Goal: Go to known website: Access a specific website the user already knows

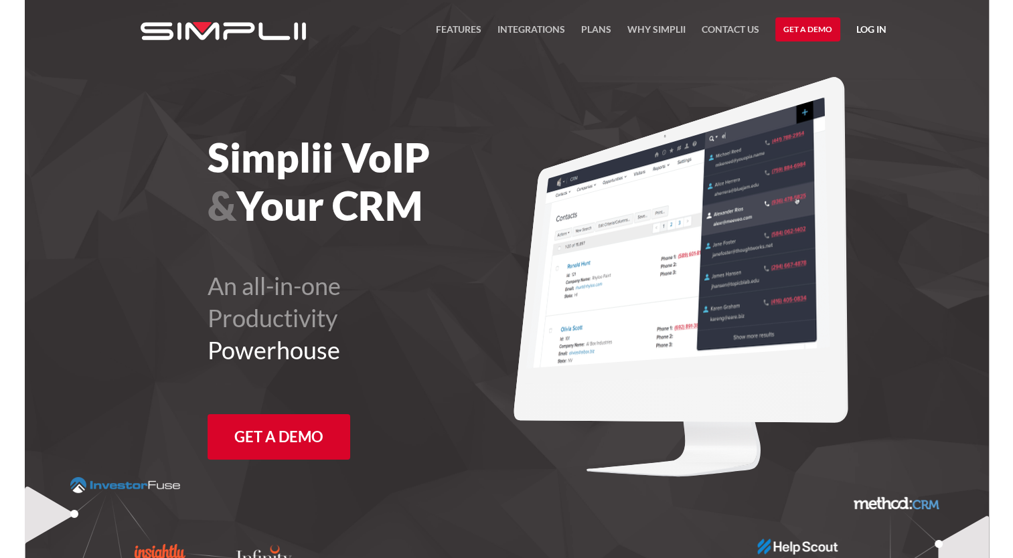
click at [878, 29] on link "Log in" at bounding box center [871, 31] width 30 height 20
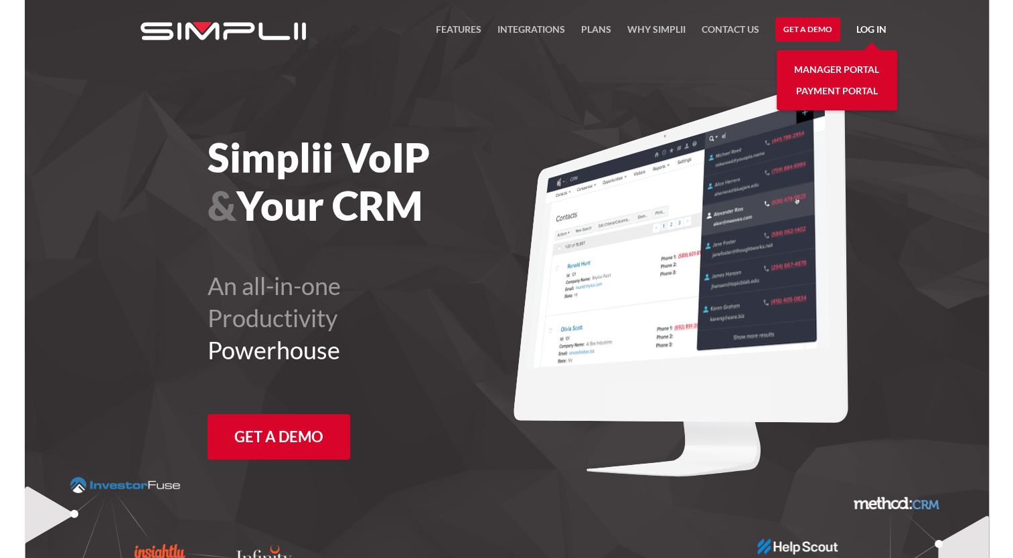
click at [814, 68] on link "Manager Portal" at bounding box center [836, 69] width 85 height 21
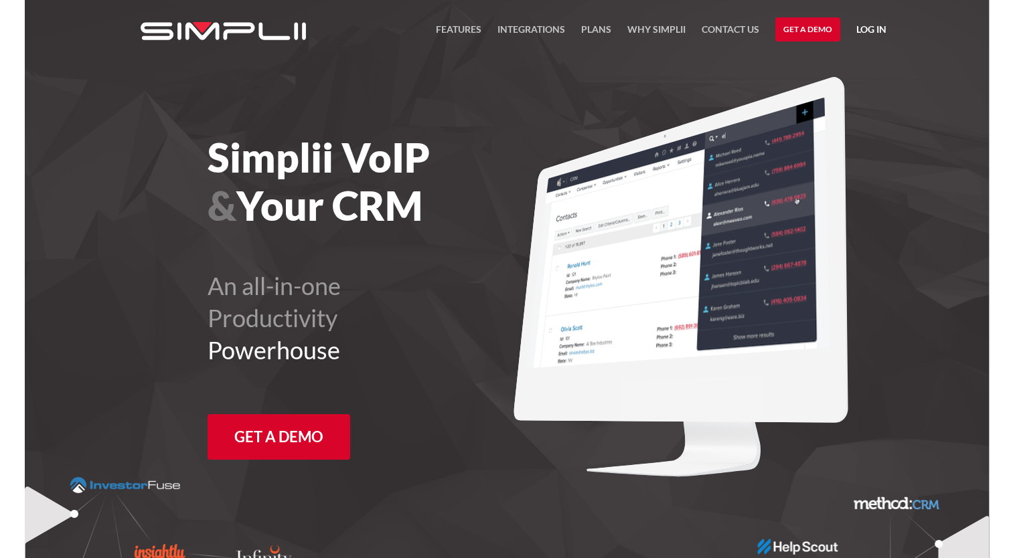
click at [883, 25] on link "Log in" at bounding box center [871, 31] width 30 height 20
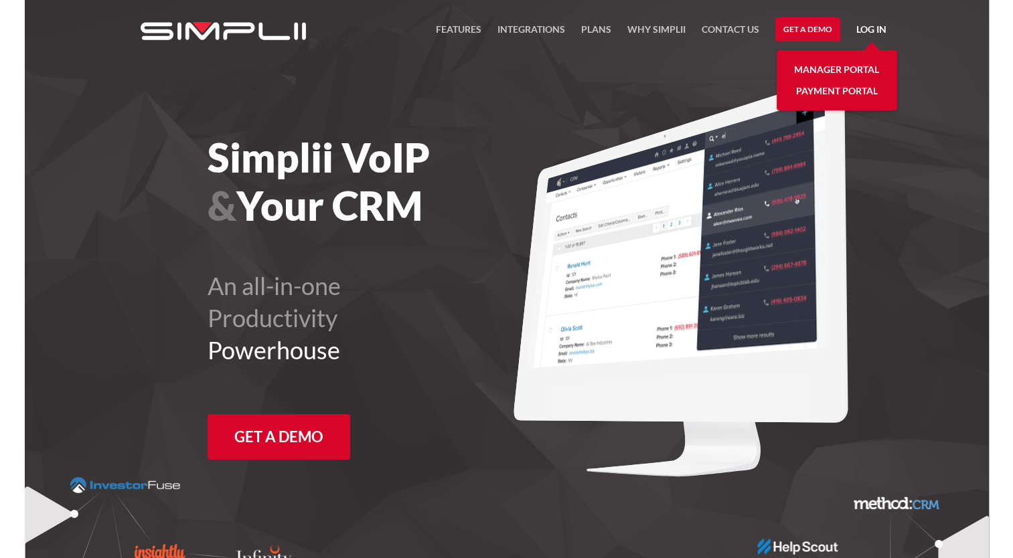
click at [849, 64] on link "Manager Portal" at bounding box center [836, 69] width 85 height 21
